Goal: Find specific page/section: Find specific page/section

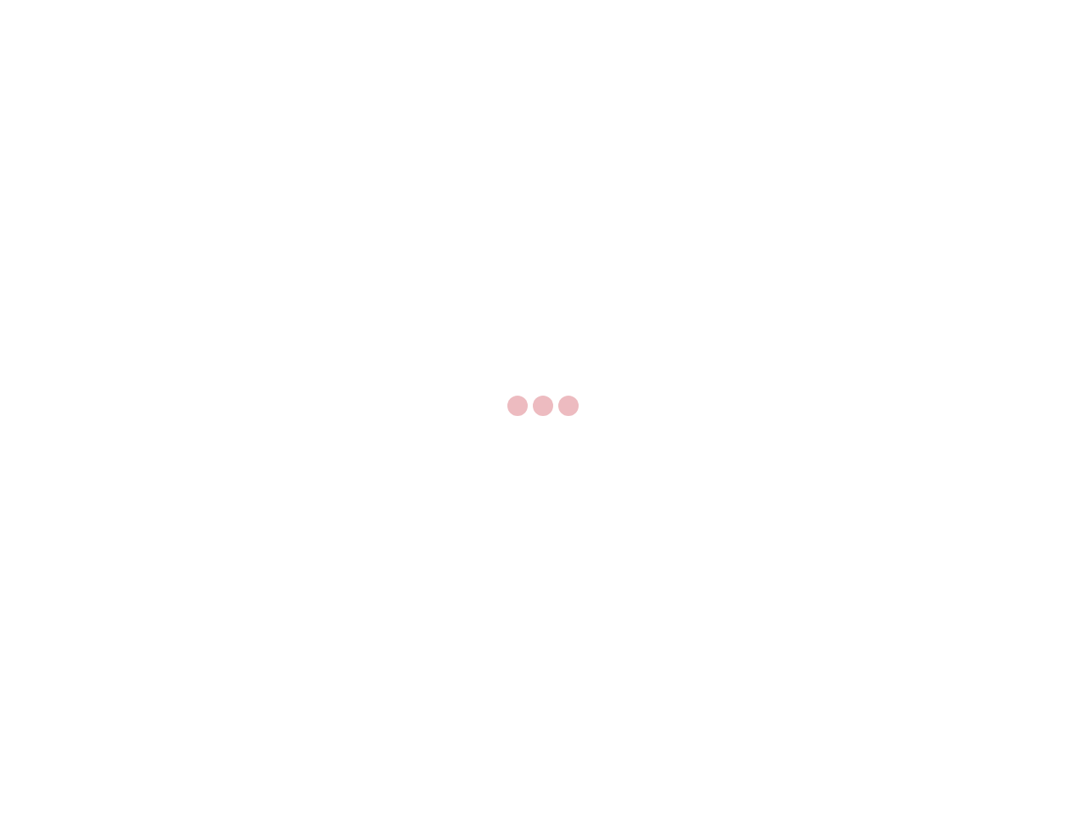
select select "US"
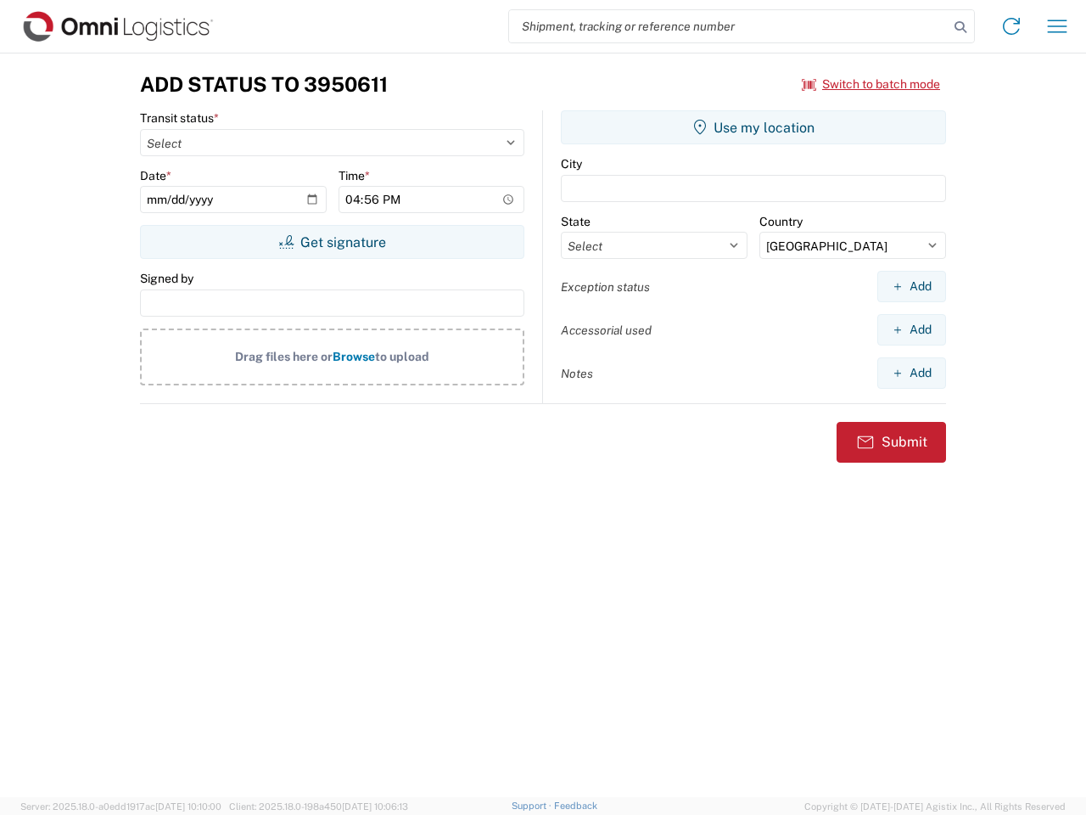
click at [729, 26] on input "search" at bounding box center [729, 26] width 440 height 32
click at [961, 27] on icon at bounding box center [961, 27] width 24 height 24
click at [1012, 26] on icon at bounding box center [1011, 26] width 27 height 27
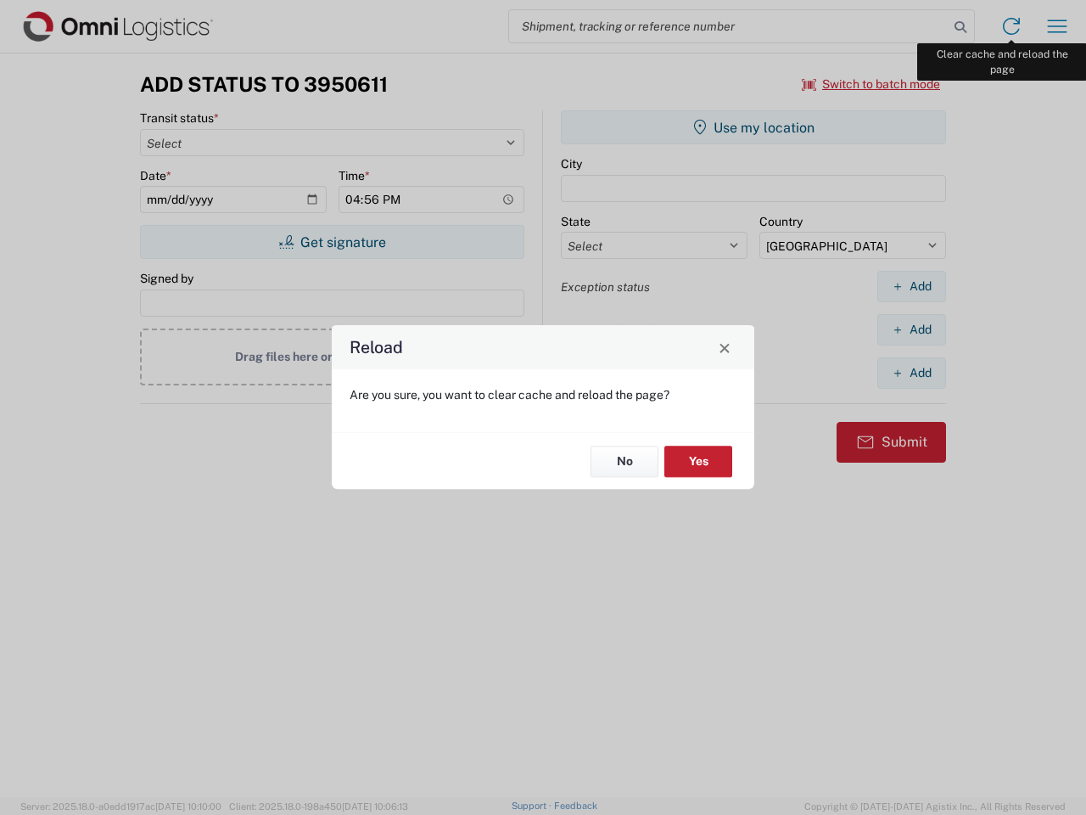
click at [1057, 26] on div "Reload Are you sure, you want to clear cache and reload the page? No Yes" at bounding box center [543, 407] width 1086 height 815
click at [872, 84] on div "Reload Are you sure, you want to clear cache and reload the page? No Yes" at bounding box center [543, 407] width 1086 height 815
click at [332, 242] on div "Reload Are you sure, you want to clear cache and reload the page? No Yes" at bounding box center [543, 407] width 1086 height 815
click at [754, 127] on div "Reload Are you sure, you want to clear cache and reload the page? No Yes" at bounding box center [543, 407] width 1086 height 815
click at [911, 286] on div "Reload Are you sure, you want to clear cache and reload the page? No Yes" at bounding box center [543, 407] width 1086 height 815
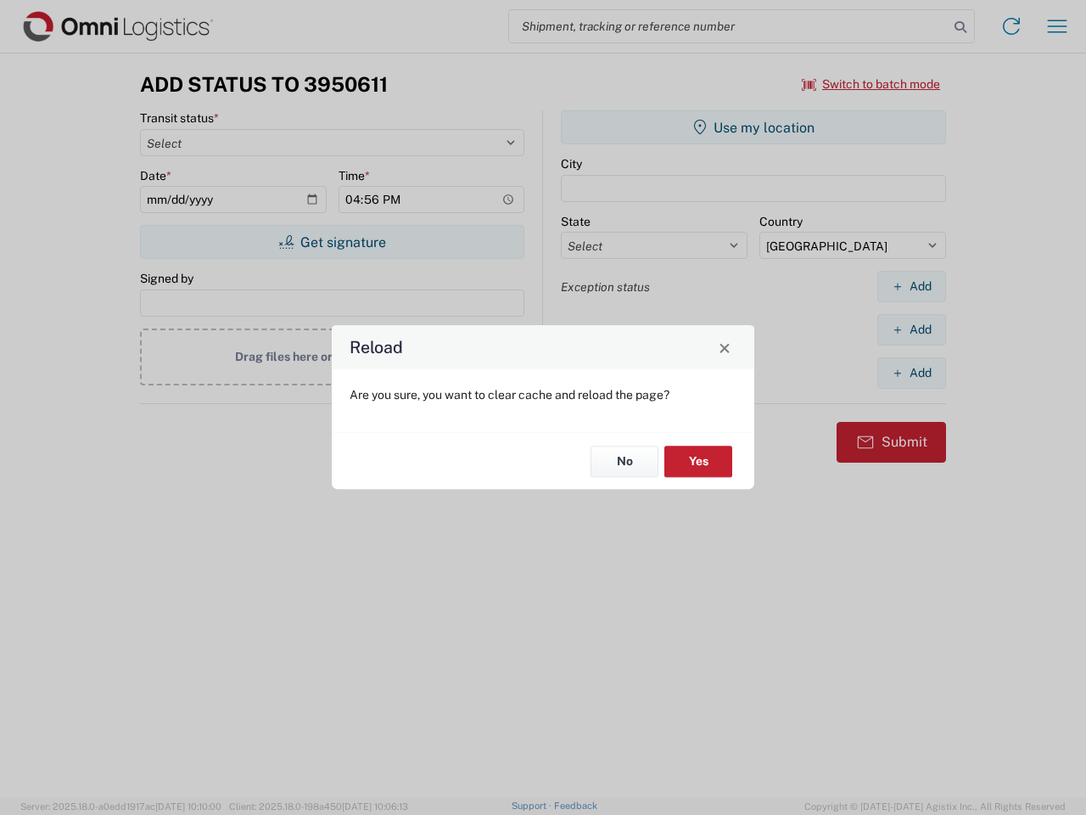
click at [911, 329] on div "Reload Are you sure, you want to clear cache and reload the page? No Yes" at bounding box center [543, 407] width 1086 height 815
click at [911, 373] on div "Reload Are you sure, you want to clear cache and reload the page? No Yes" at bounding box center [543, 407] width 1086 height 815
